Goal: Information Seeking & Learning: Learn about a topic

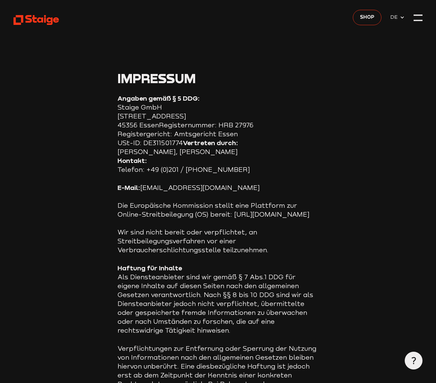
click at [37, 24] on icon at bounding box center [36, 19] width 45 height 11
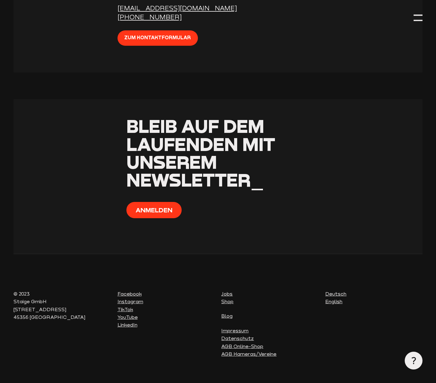
scroll to position [2209, 0]
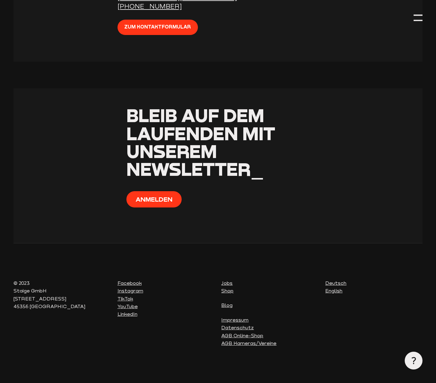
click at [232, 306] on link "Blog" at bounding box center [226, 305] width 11 height 6
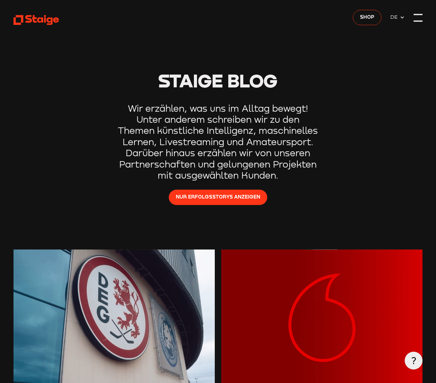
click at [418, 15] on div at bounding box center [418, 14] width 9 height 1
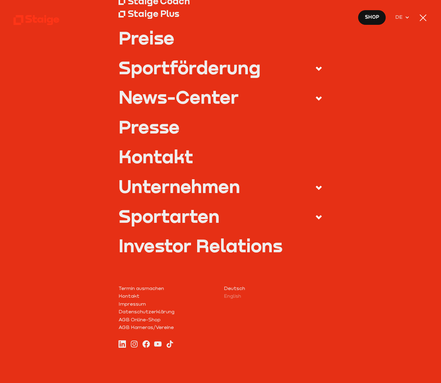
click at [186, 185] on div "Unternehmen" at bounding box center [180, 187] width 122 height 18
click at [0, 0] on input "Unternehmen" at bounding box center [0, 0] width 0 height 0
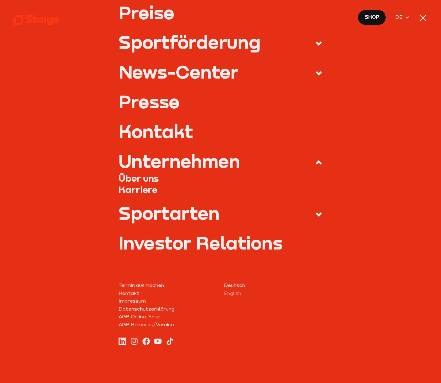
scroll to position [113, 0]
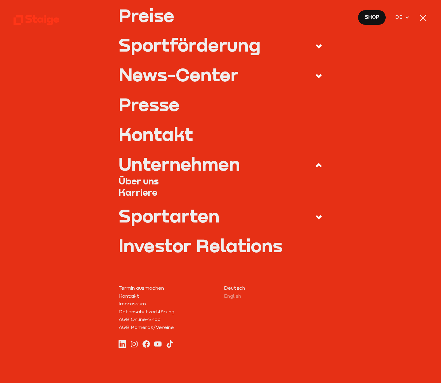
click at [144, 179] on link "Über uns" at bounding box center [221, 181] width 204 height 11
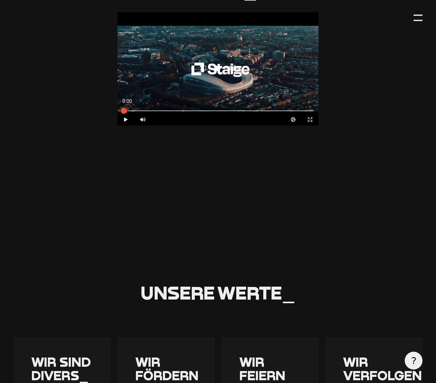
scroll to position [287, 0]
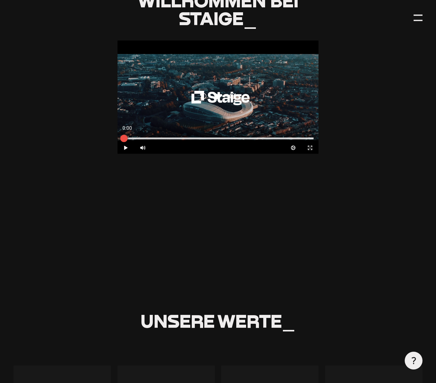
click at [170, 138] on div at bounding box center [219, 139] width 192 height 2
click at [123, 147] on icon "Play" at bounding box center [126, 148] width 6 height 6
type input "0.8"
drag, startPoint x: 126, startPoint y: 138, endPoint x: 192, endPoint y: 135, distance: 66.1
click at [192, 135] on div at bounding box center [193, 138] width 7 height 7
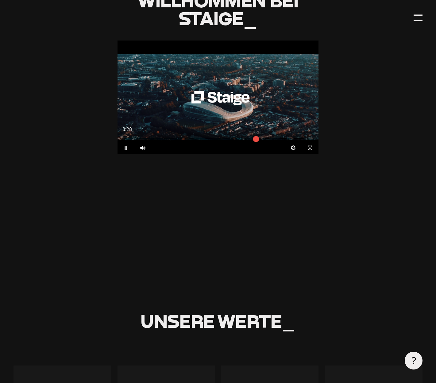
click at [125, 146] on icon at bounding box center [126, 148] width 2 height 4
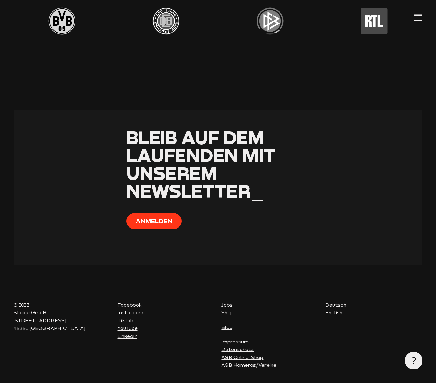
scroll to position [1646, 0]
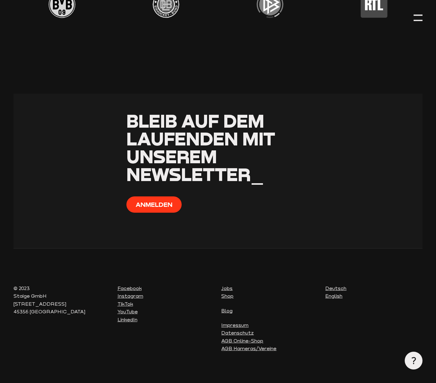
click at [227, 293] on link "Shop" at bounding box center [227, 296] width 12 height 6
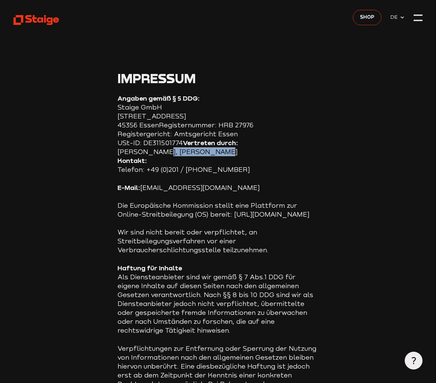
drag, startPoint x: 156, startPoint y: 152, endPoint x: 211, endPoint y: 154, distance: 55.3
